Goal: Task Accomplishment & Management: Use online tool/utility

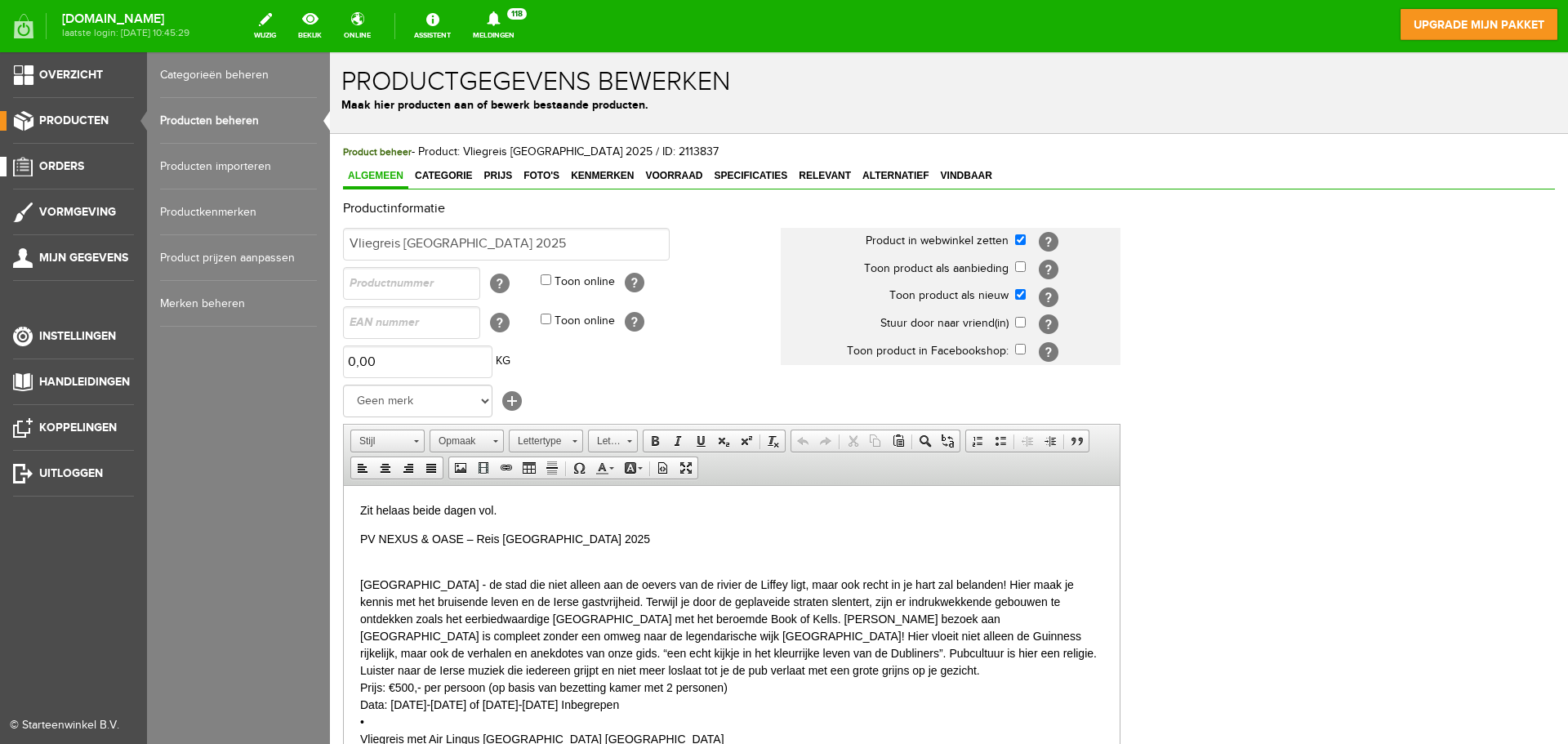
click at [64, 163] on span "Orders" at bounding box center [62, 167] width 45 height 14
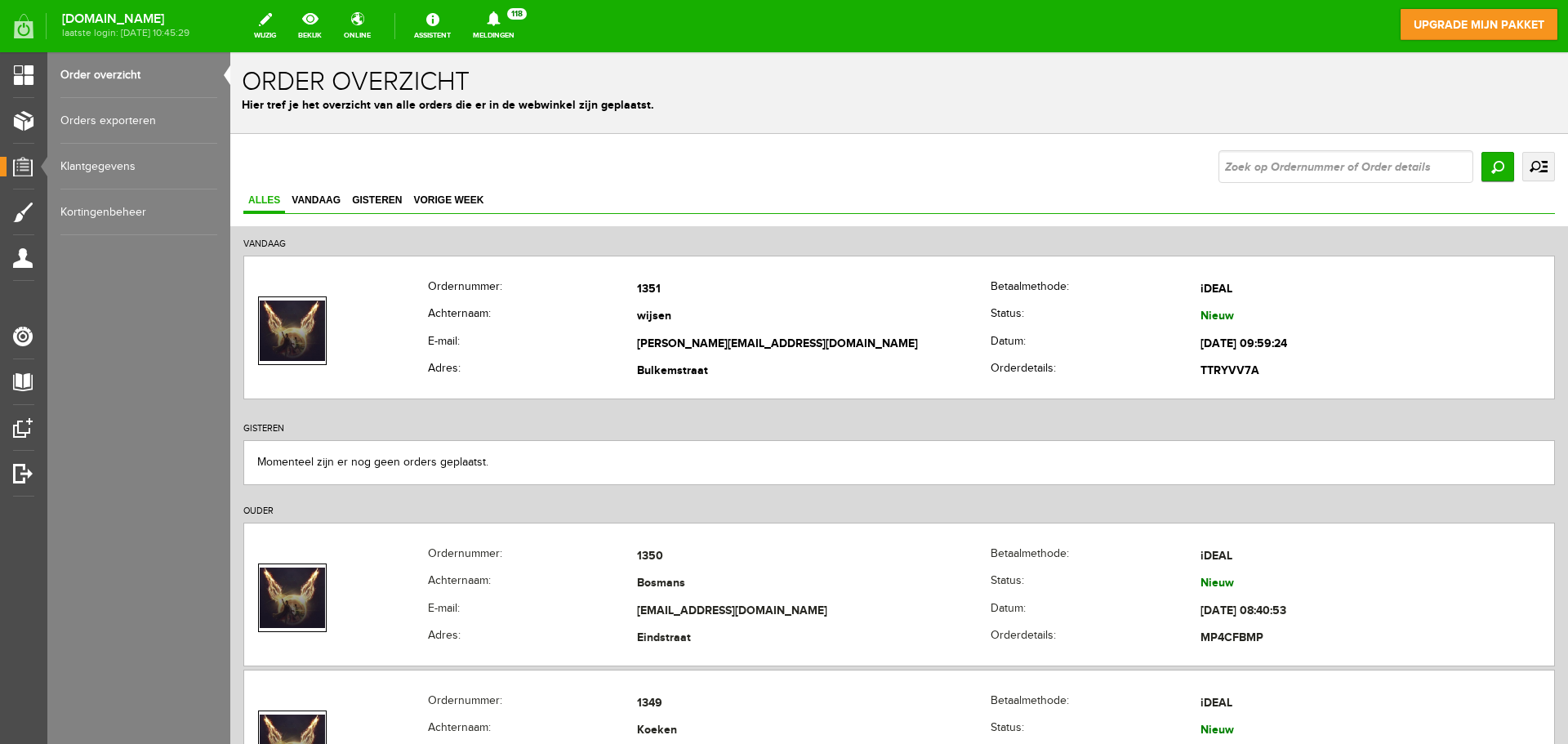
click at [96, 119] on link "Orders exporteren" at bounding box center [139, 120] width 157 height 45
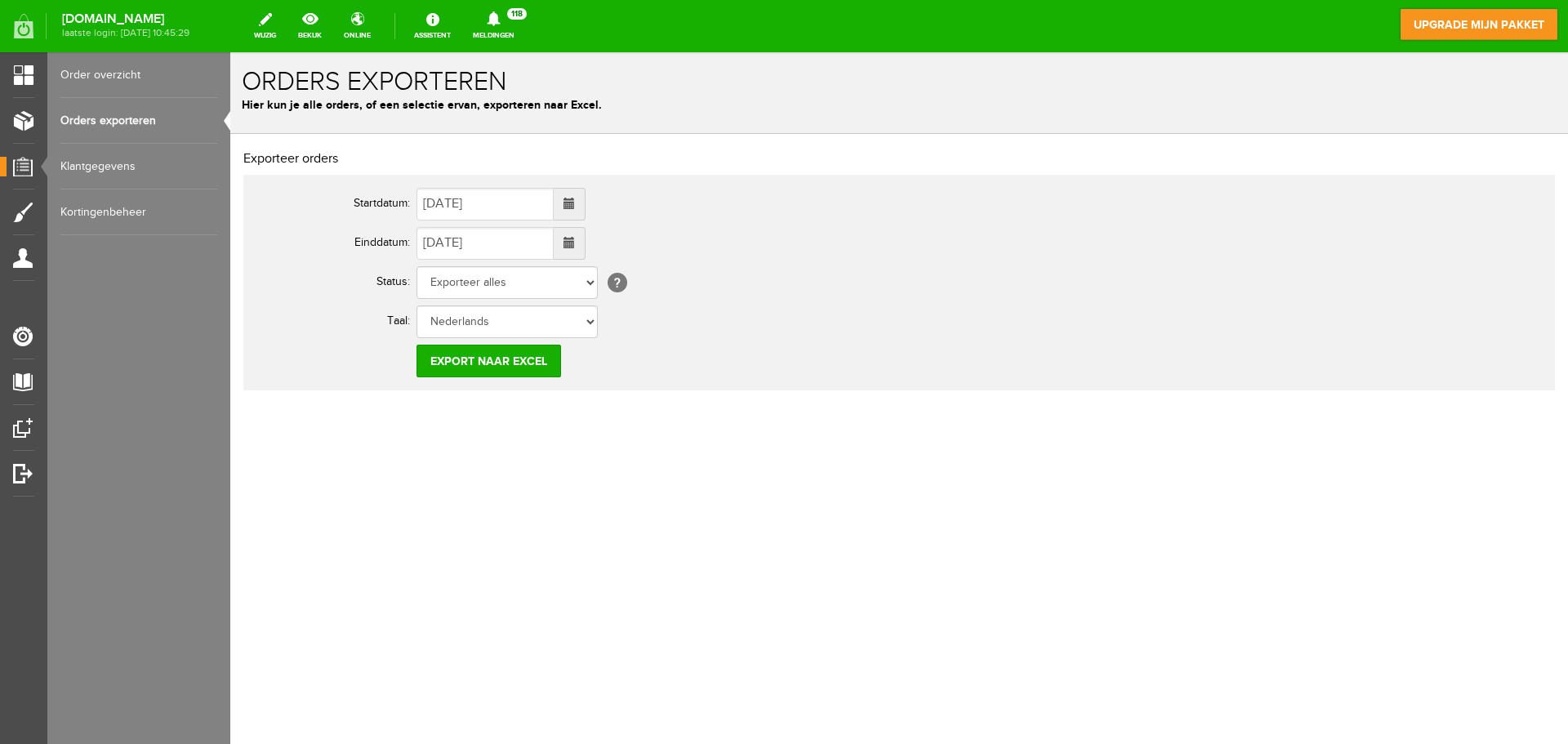
click at [82, 162] on link "Klantgegevens" at bounding box center [139, 167] width 157 height 45
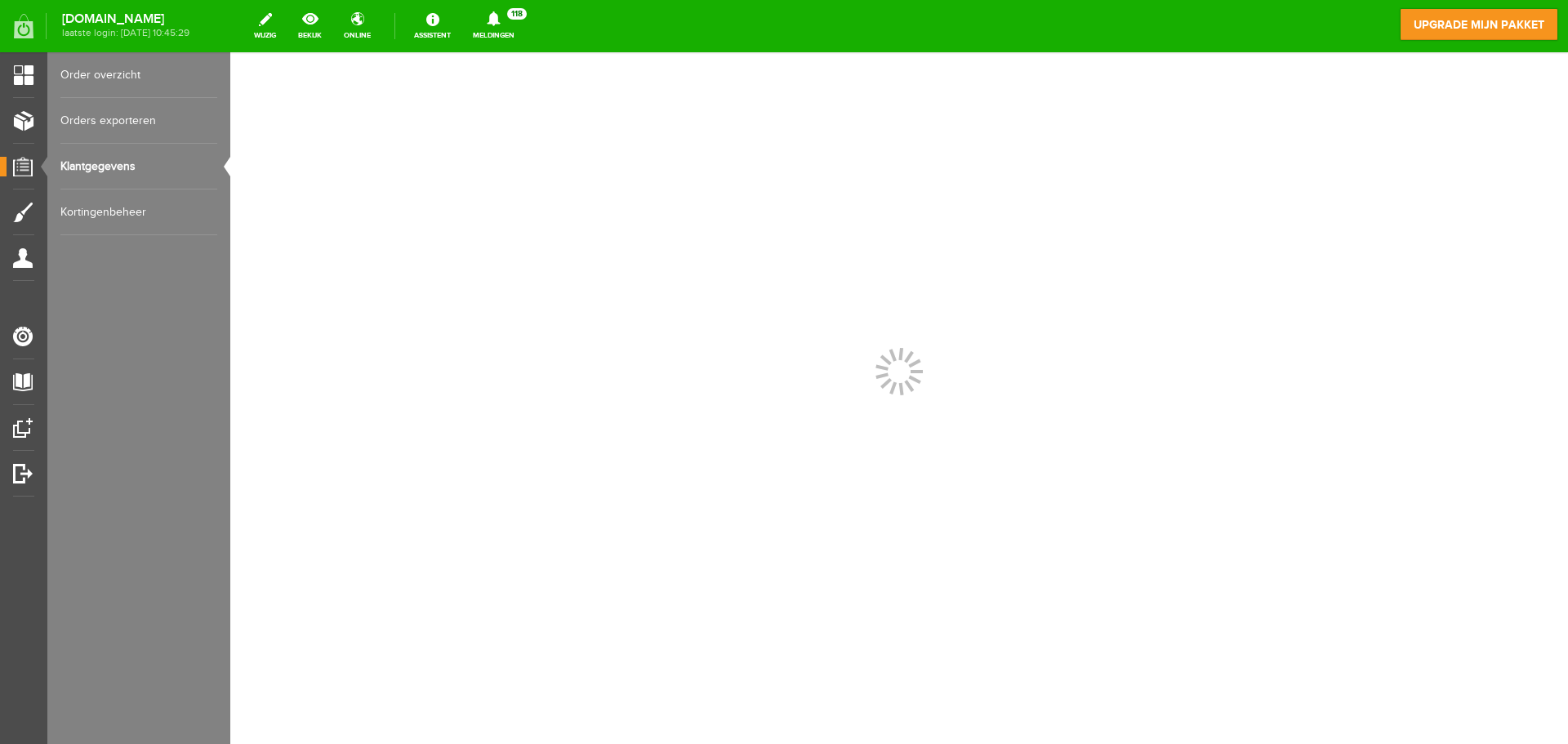
click at [105, 69] on link "Order overzicht" at bounding box center [139, 75] width 157 height 45
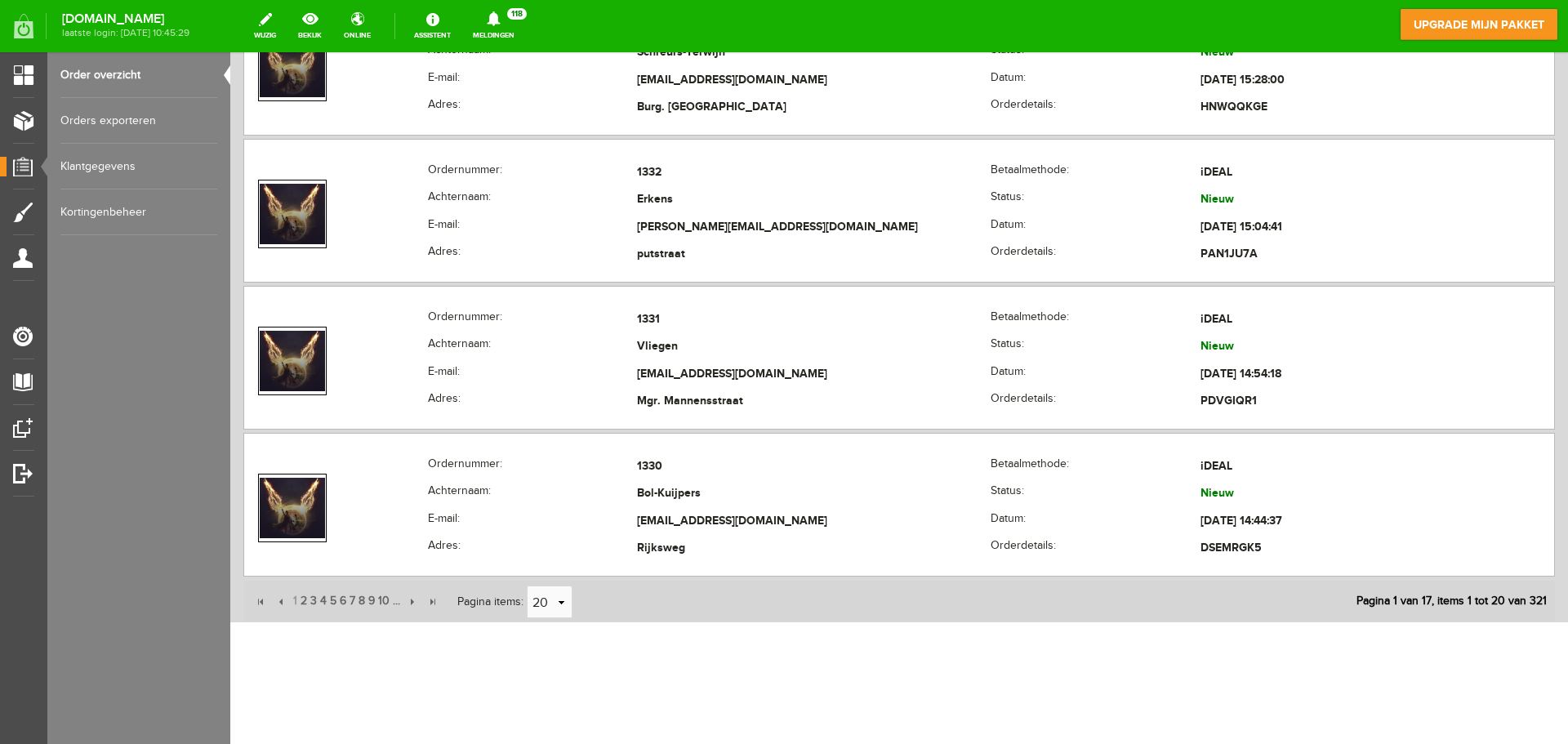
scroll to position [2884, 0]
click at [558, 604] on link "select" at bounding box center [561, 602] width 13 height 31
click at [555, 573] on li "50" at bounding box center [550, 570] width 44 height 27
type input "50"
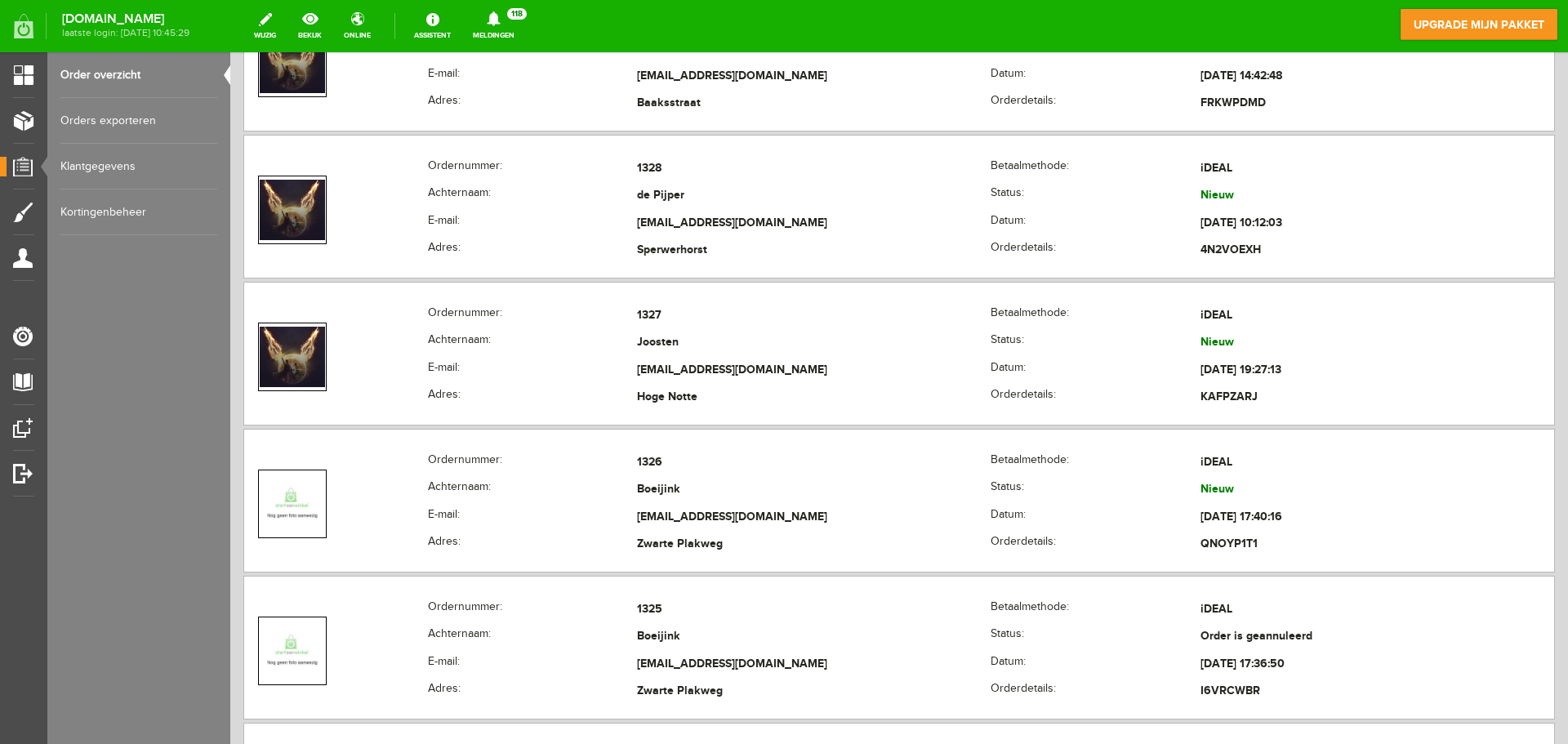
scroll to position [3456, 0]
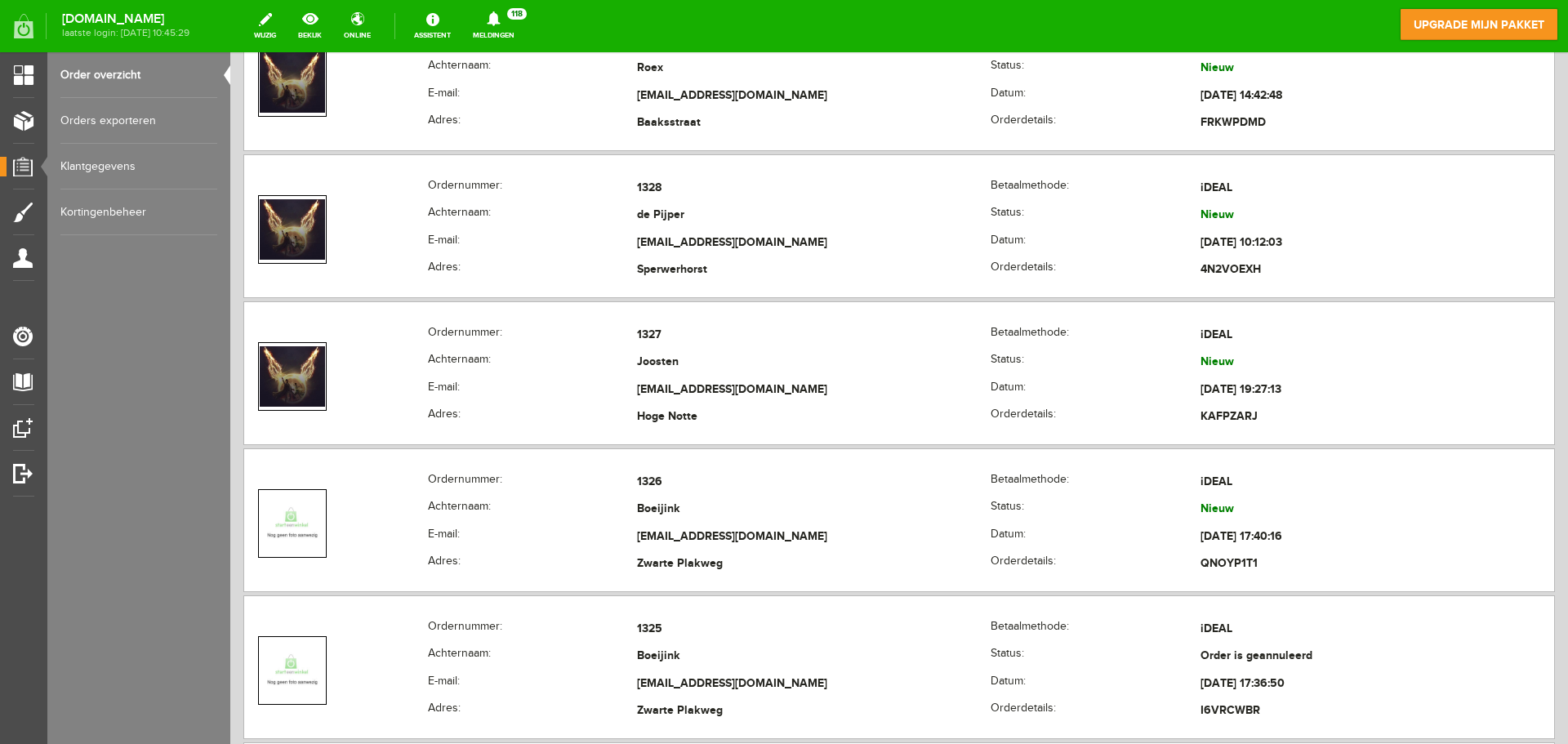
click at [118, 115] on link "Orders exporteren" at bounding box center [139, 120] width 157 height 45
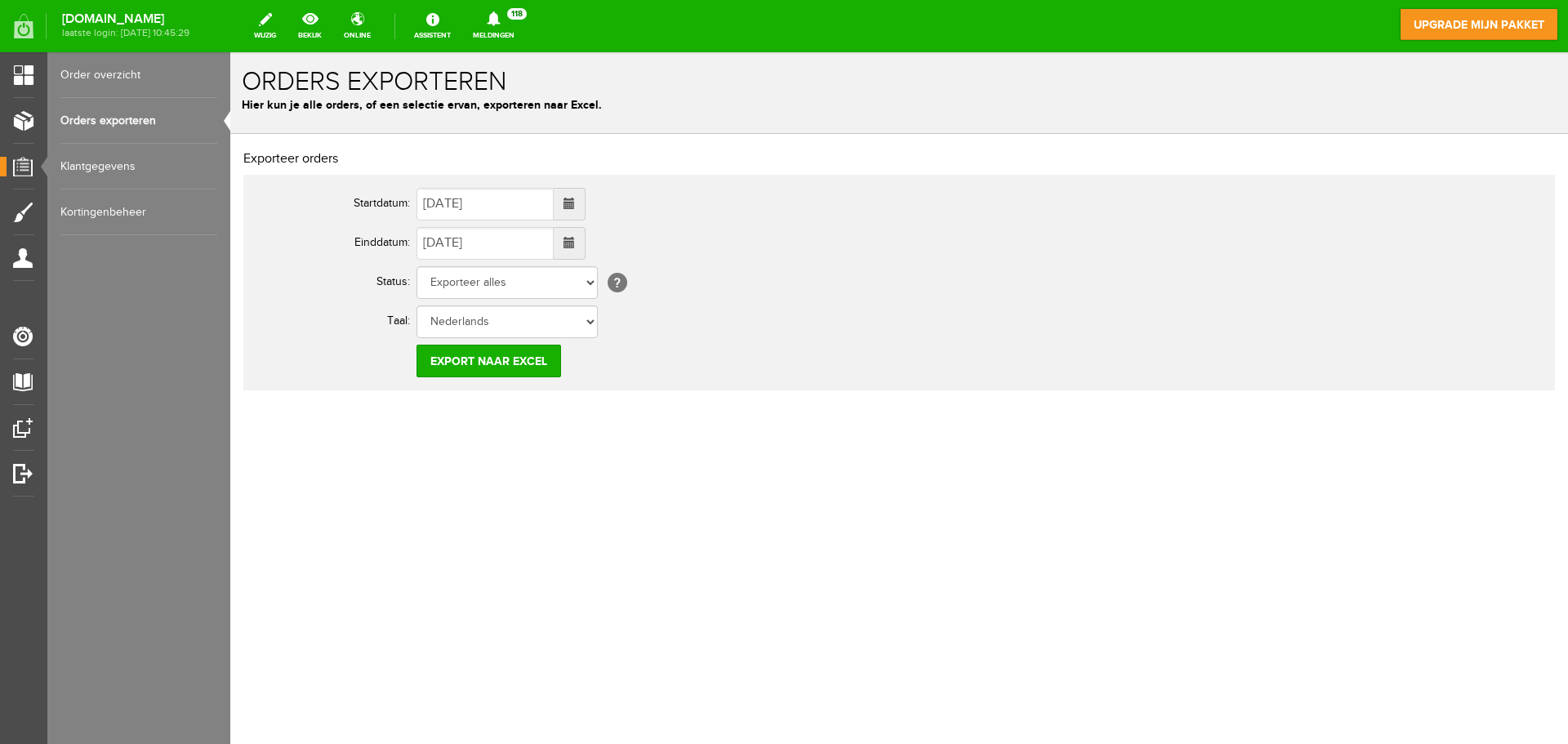
click at [575, 207] on span at bounding box center [569, 203] width 11 height 11
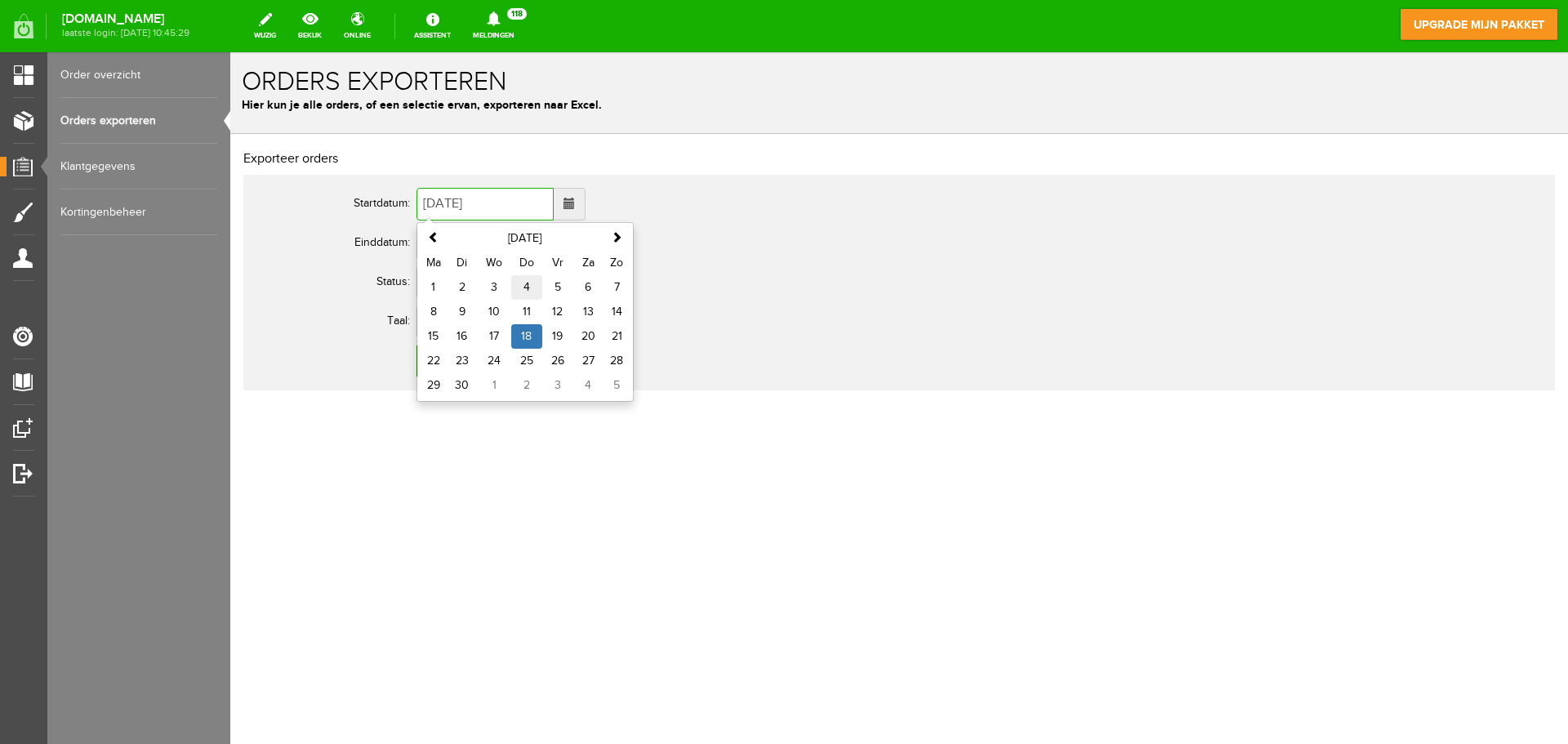
click at [528, 285] on td "4" at bounding box center [527, 288] width 31 height 24
type input "[DATE]"
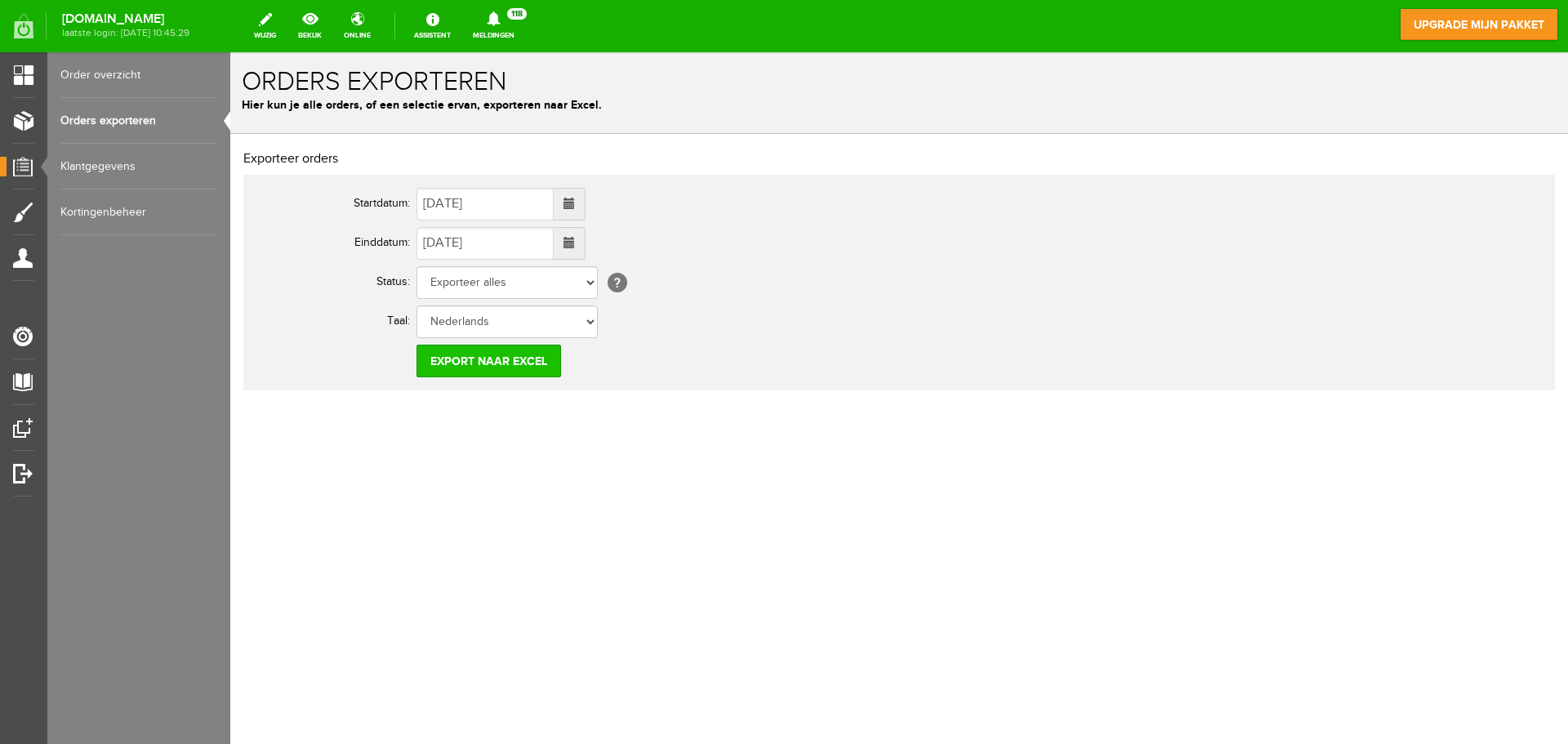
click at [499, 365] on input "Export naar Excel" at bounding box center [489, 360] width 145 height 32
click at [91, 80] on link "Order overzicht" at bounding box center [139, 75] width 157 height 45
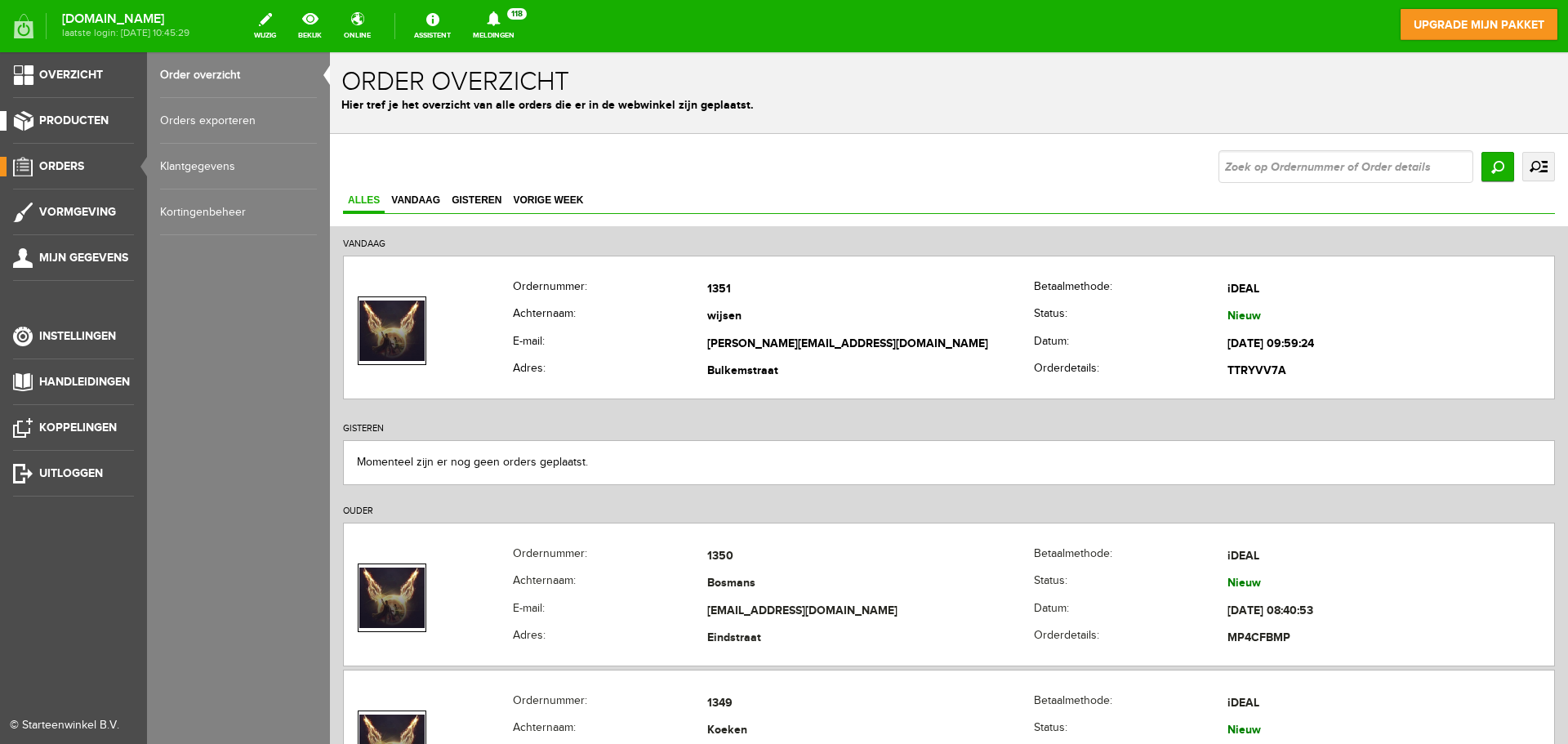
click at [65, 120] on span "Producten" at bounding box center [74, 120] width 70 height 14
